Goal: Task Accomplishment & Management: Manage account settings

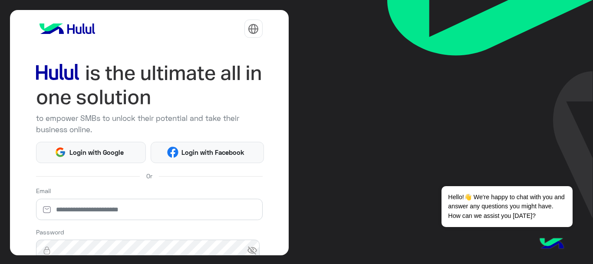
click at [447, 142] on img at bounding box center [490, 109] width 206 height 218
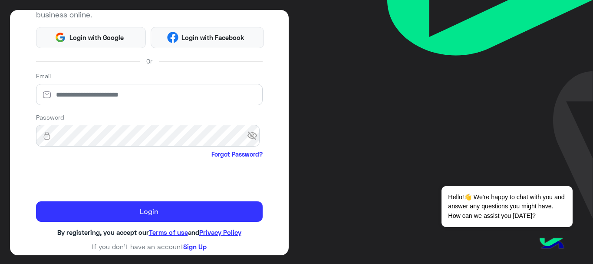
scroll to position [116, 0]
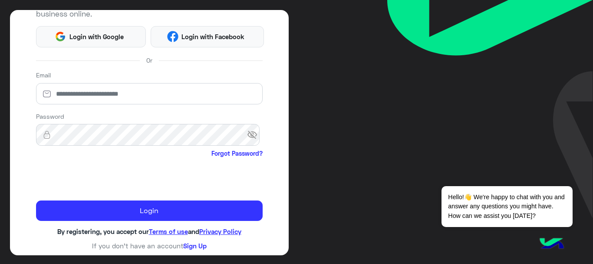
click at [159, 195] on form "Email Password visibility_off Forgot Password? Login" at bounding box center [149, 145] width 227 height 150
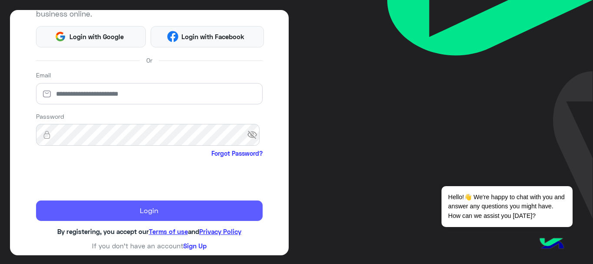
click at [166, 201] on button "Login" at bounding box center [149, 210] width 227 height 21
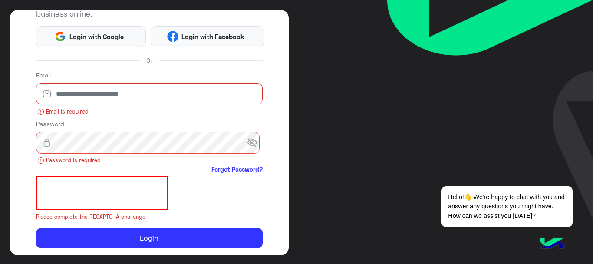
click at [174, 83] on input "email" at bounding box center [149, 94] width 227 height 22
click at [169, 90] on input "email" at bounding box center [149, 94] width 227 height 22
click at [182, 83] on input "email" at bounding box center [149, 94] width 227 height 22
type input "*"
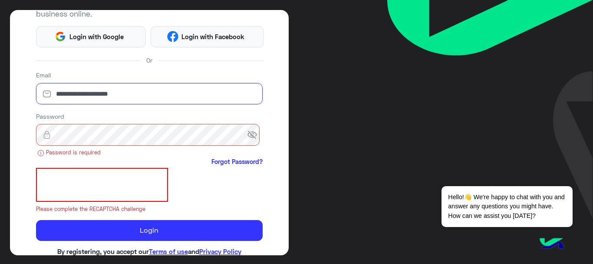
click at [96, 93] on input "**********" at bounding box center [149, 94] width 227 height 22
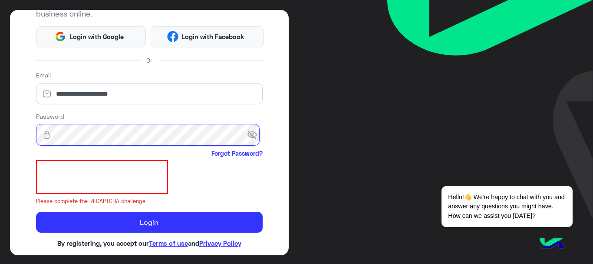
click at [36, 212] on button "Login" at bounding box center [149, 222] width 227 height 21
click at [247, 137] on span "visibility_off" at bounding box center [255, 135] width 16 height 16
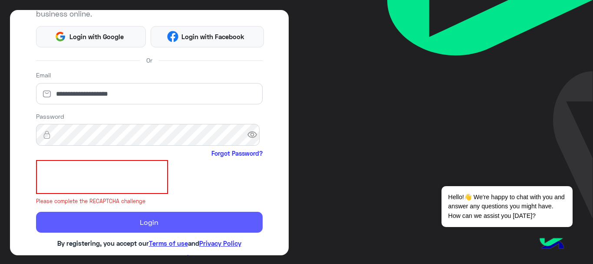
click at [175, 221] on button "Login" at bounding box center [149, 222] width 227 height 21
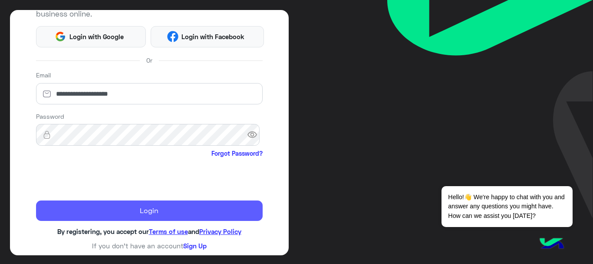
click at [131, 216] on button "Login" at bounding box center [149, 210] width 227 height 21
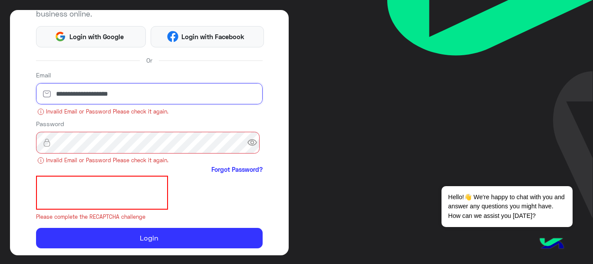
click at [102, 98] on input "**********" at bounding box center [149, 94] width 227 height 22
click at [202, 99] on input "**********" at bounding box center [149, 94] width 227 height 22
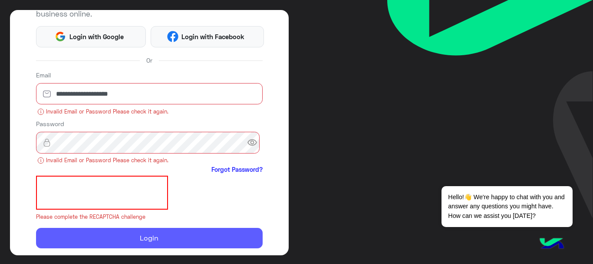
drag, startPoint x: 593, startPoint y: 0, endPoint x: 157, endPoint y: 234, distance: 494.3
click at [157, 234] on button "Login" at bounding box center [149, 238] width 227 height 21
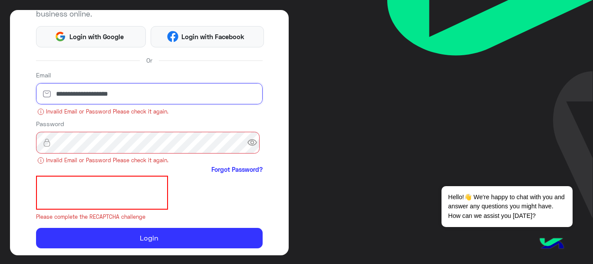
click at [83, 93] on input "**********" at bounding box center [149, 94] width 227 height 22
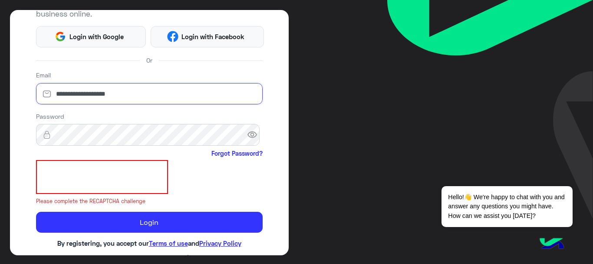
type input "**********"
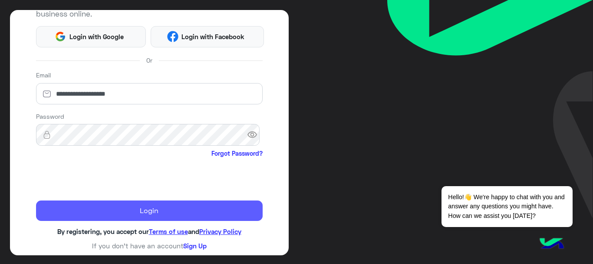
click at [93, 220] on div "**********" at bounding box center [149, 132] width 279 height 245
click at [88, 210] on button "Login" at bounding box center [149, 210] width 227 height 21
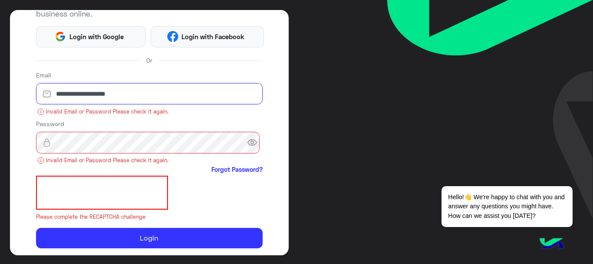
click at [109, 98] on input "**********" at bounding box center [149, 94] width 227 height 22
click at [113, 98] on input "**********" at bounding box center [149, 94] width 227 height 22
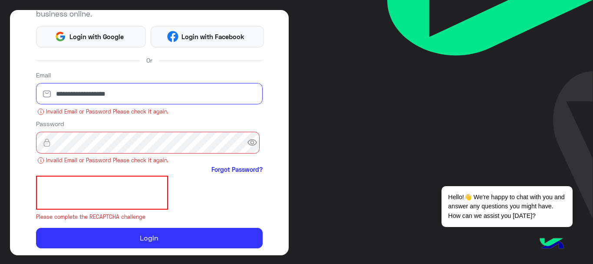
click at [113, 98] on input "**********" at bounding box center [149, 94] width 227 height 22
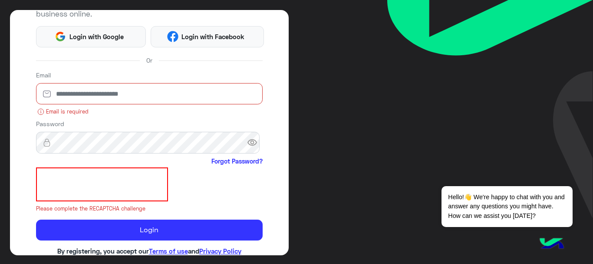
type input "*"
click at [92, 94] on input "email" at bounding box center [149, 94] width 227 height 22
paste input "**********"
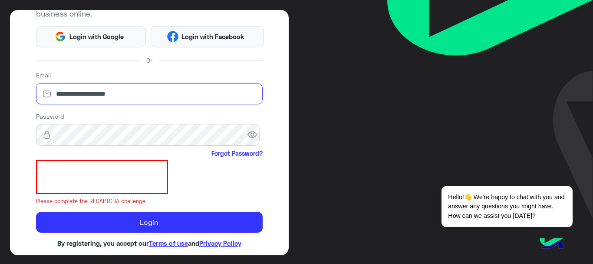
type input "**********"
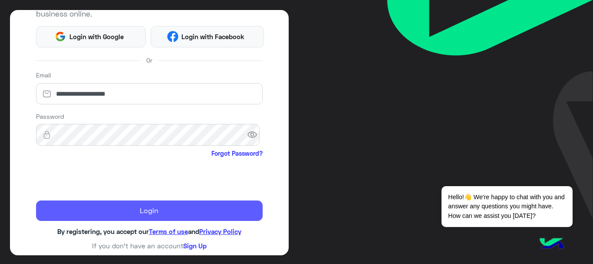
click at [76, 216] on button "Login" at bounding box center [149, 210] width 227 height 21
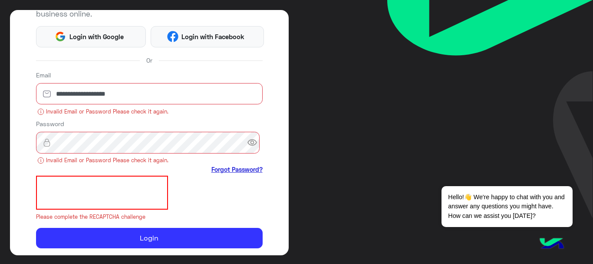
click at [245, 168] on link "Forgot Password?" at bounding box center [237, 169] width 51 height 9
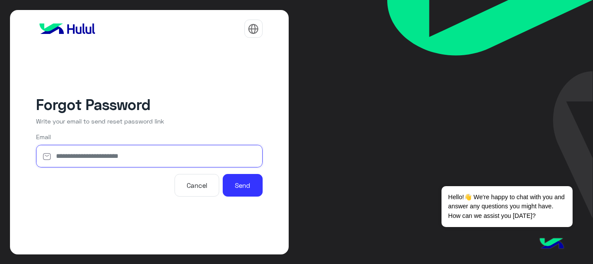
click at [73, 157] on input "email" at bounding box center [149, 156] width 227 height 23
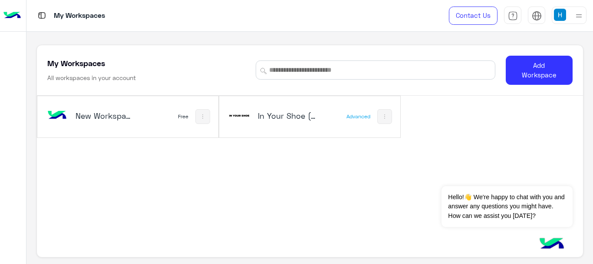
click at [562, 13] on img at bounding box center [560, 15] width 12 height 12
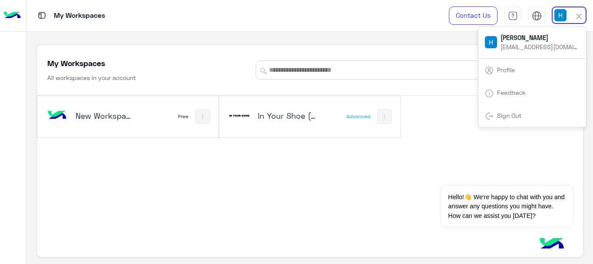
click at [433, 148] on div "New Workspace 1 Free In Your Shoe (IYS) Advanced" at bounding box center [310, 182] width 546 height 172
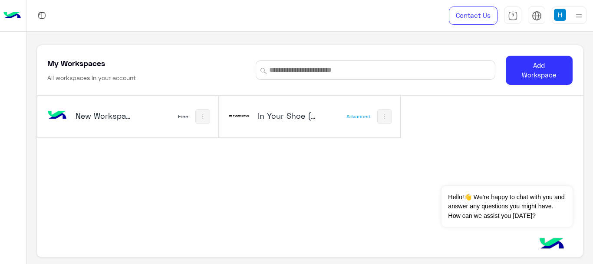
click at [165, 122] on div "New Workspace 1 Free" at bounding box center [127, 116] width 181 height 41
click at [196, 121] on button at bounding box center [202, 116] width 15 height 15
click at [152, 166] on div at bounding box center [296, 132] width 593 height 264
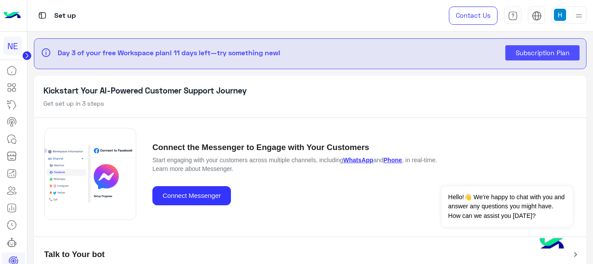
click at [560, 13] on img at bounding box center [560, 15] width 12 height 12
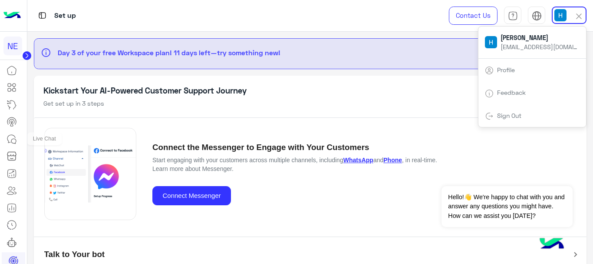
click at [0, 135] on link at bounding box center [11, 138] width 23 height 17
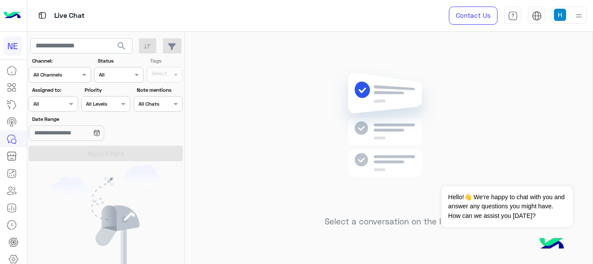
click at [568, 5] on div "Contact Us Help Center عربي English" at bounding box center [514, 15] width 157 height 31
click at [562, 18] on img at bounding box center [560, 15] width 12 height 12
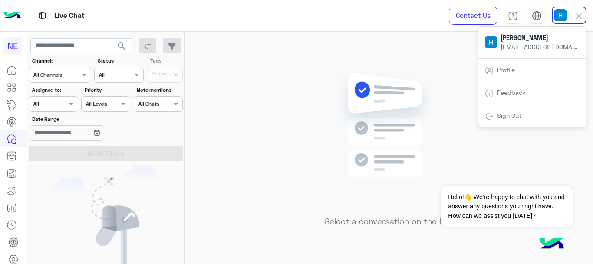
click at [572, 14] on div at bounding box center [569, 15] width 35 height 17
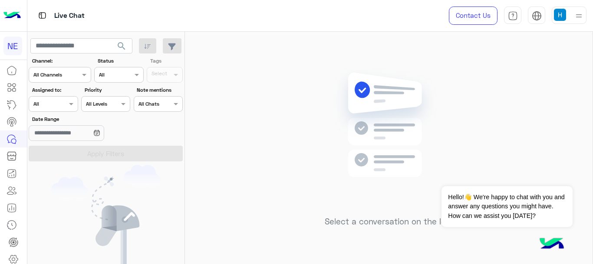
click at [577, 15] on img at bounding box center [579, 15] width 11 height 11
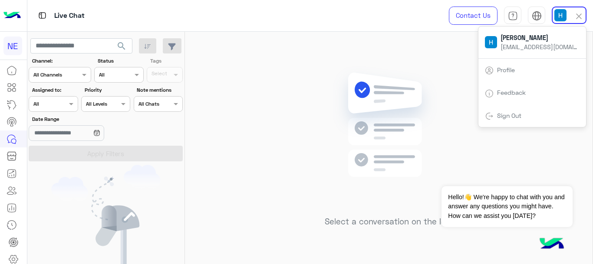
click at [166, 182] on div "You don’t have any active conversations" at bounding box center [106, 244] width 158 height 159
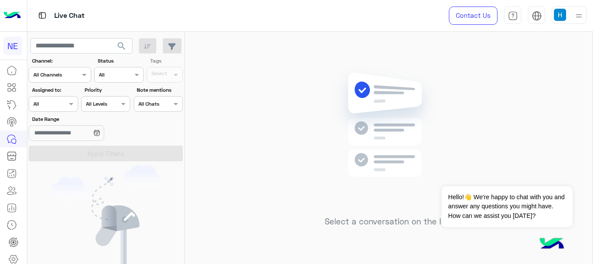
click at [14, 15] on img at bounding box center [11, 16] width 17 height 18
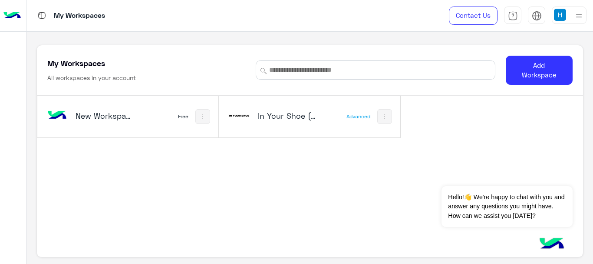
click at [324, 118] on div "In Your Shoe (IYS)" at bounding box center [277, 116] width 99 height 25
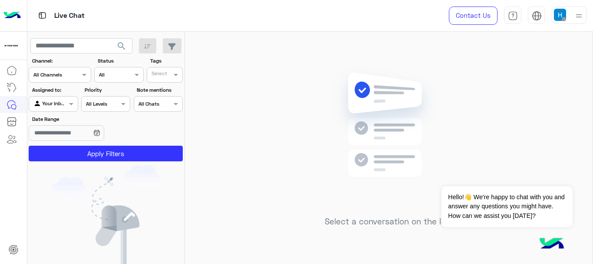
click at [60, 109] on div "Agent Filter Your Inbox" at bounding box center [53, 104] width 49 height 16
click at [67, 123] on b "Unassigned" at bounding box center [58, 120] width 33 height 7
click at [558, 13] on img at bounding box center [560, 15] width 12 height 12
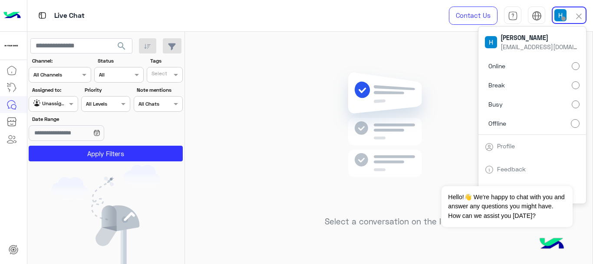
click at [545, 66] on label "Online" at bounding box center [532, 66] width 95 height 16
click at [274, 94] on div "Select a conversation on the left" at bounding box center [389, 149] width 408 height 235
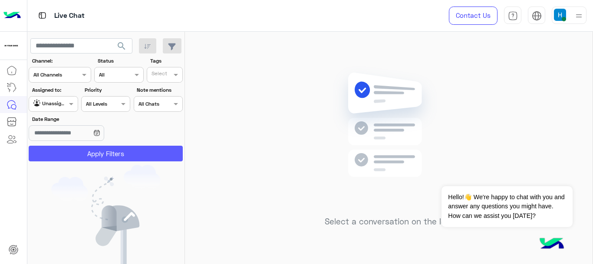
click at [129, 158] on button "Apply Filters" at bounding box center [106, 153] width 154 height 16
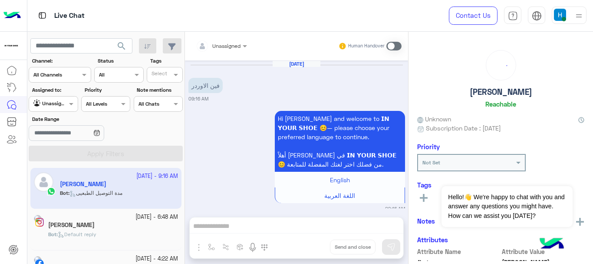
scroll to position [498, 0]
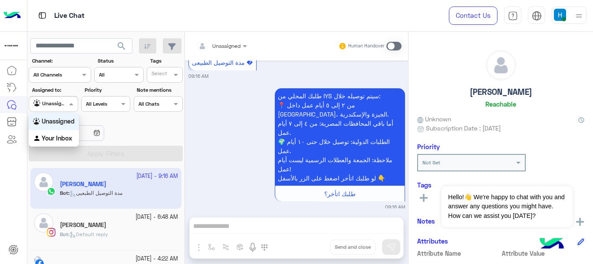
click at [57, 106] on div "Unassigned" at bounding box center [49, 103] width 33 height 9
click at [53, 143] on div "Your Inbox" at bounding box center [54, 138] width 50 height 17
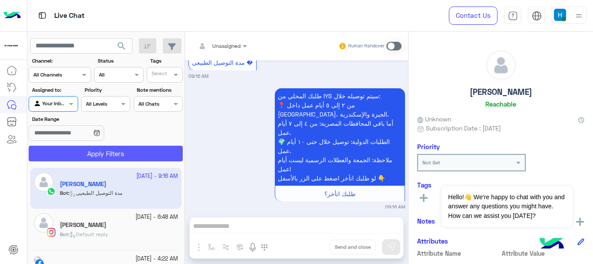
click at [157, 149] on button "Apply Filters" at bounding box center [106, 153] width 154 height 16
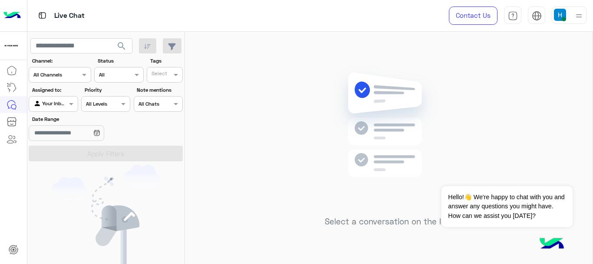
click at [561, 20] on img at bounding box center [560, 15] width 12 height 12
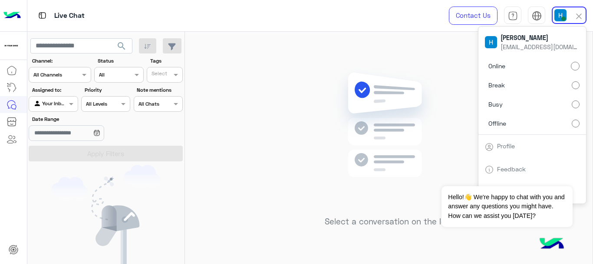
click at [407, 57] on div "Select a conversation on the left" at bounding box center [389, 149] width 408 height 235
